Goal: Find specific page/section: Find specific page/section

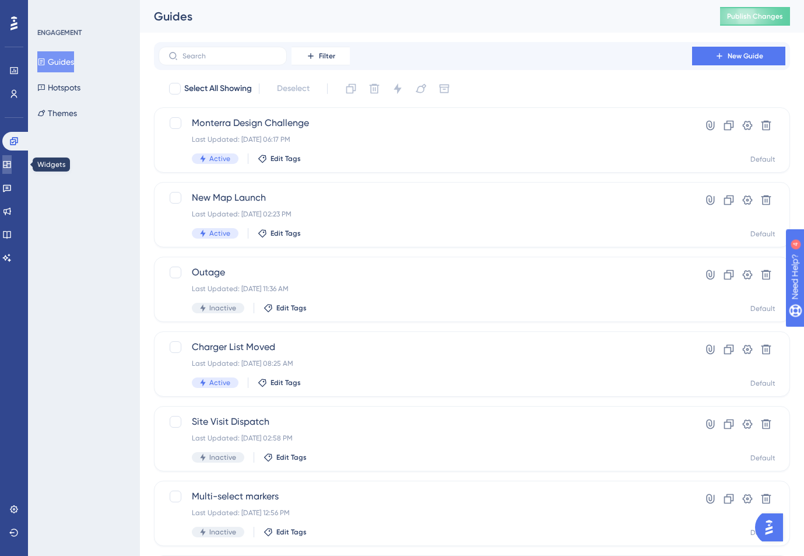
click at [12, 169] on link at bounding box center [6, 164] width 9 height 19
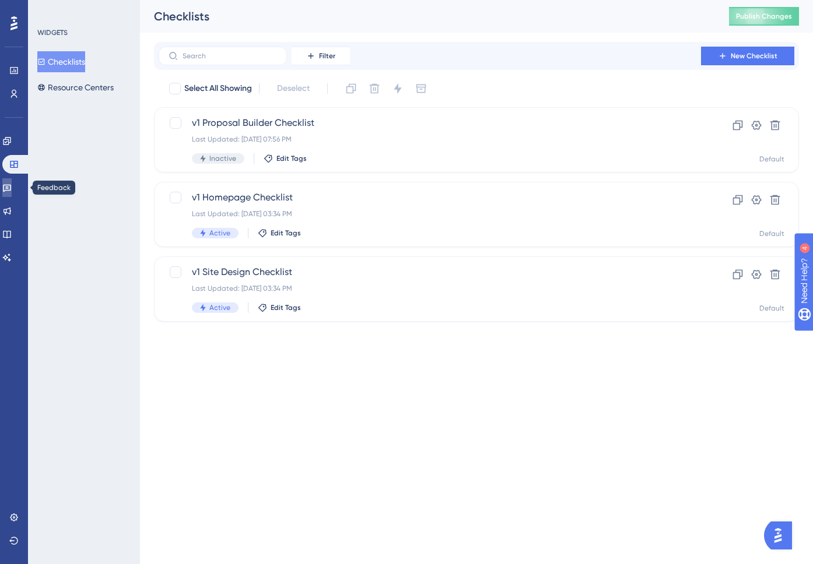
click at [8, 189] on link at bounding box center [6, 187] width 9 height 19
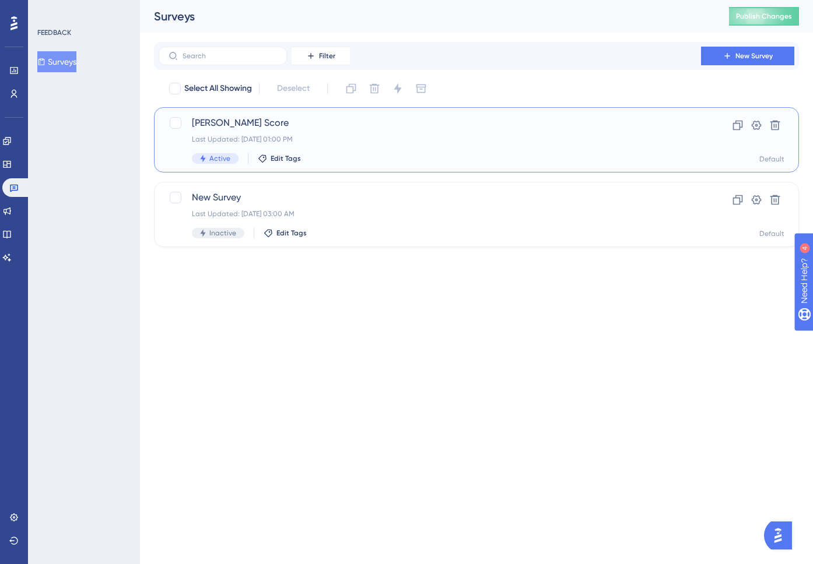
click at [367, 116] on span "[PERSON_NAME] Score" at bounding box center [430, 123] width 476 height 14
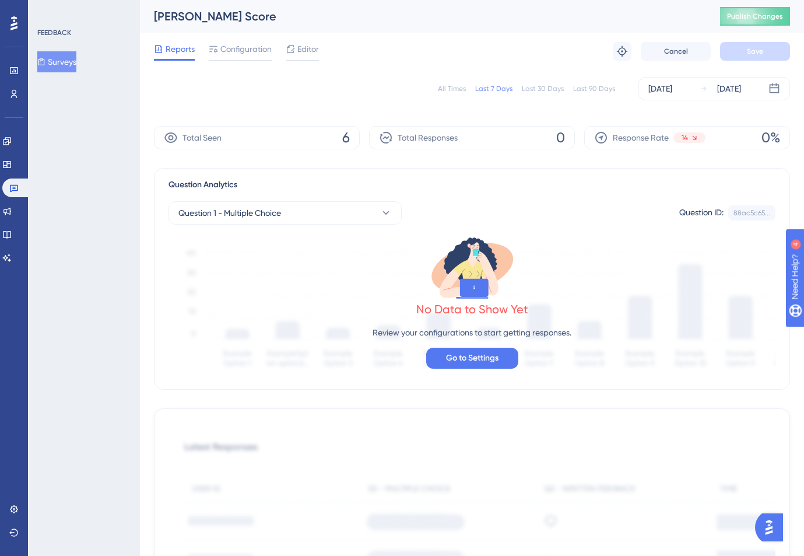
click at [555, 97] on div "All Times Last 7 Days Last 30 Days Last 90 Days [DATE] [DATE]" at bounding box center [472, 88] width 636 height 23
click at [606, 89] on div "Last 90 Days" at bounding box center [594, 88] width 42 height 9
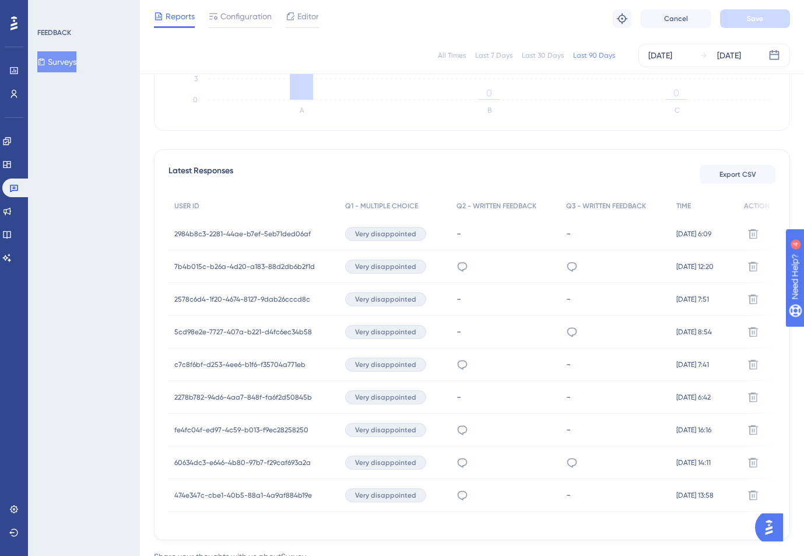
scroll to position [303, 0]
